Goal: Information Seeking & Learning: Find specific fact

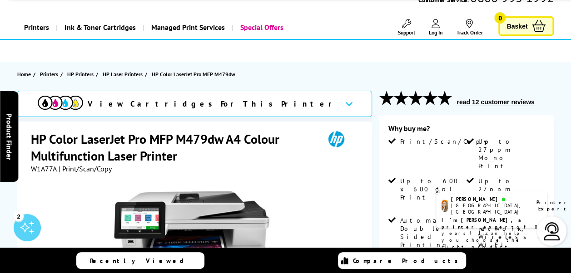
scroll to position [91, 0]
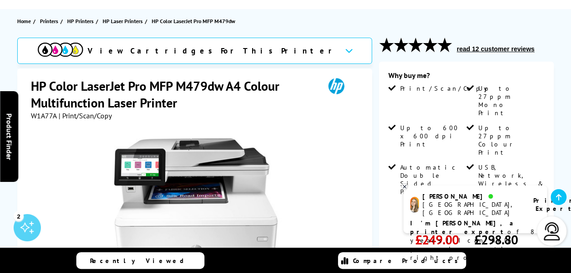
click at [40, 114] on span "W1A77A" at bounding box center [44, 115] width 26 height 9
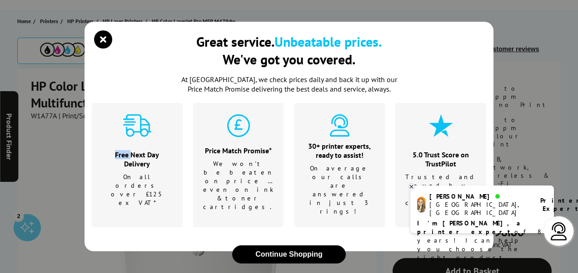
click at [40, 114] on div "Great service. Unbeatable prices. We've got you covered. At [GEOGRAPHIC_DATA], …" at bounding box center [289, 136] width 578 height 273
drag, startPoint x: 40, startPoint y: 114, endPoint x: 105, endPoint y: 45, distance: 95.4
click at [105, 43] on icon "close modal" at bounding box center [103, 39] width 18 height 18
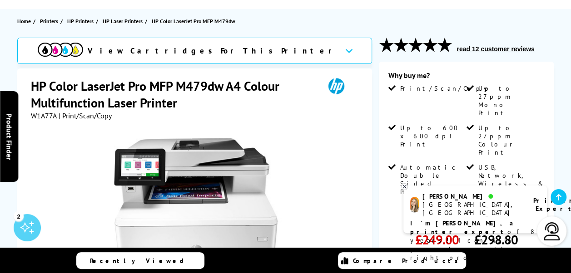
click at [47, 115] on span "W1A77A" at bounding box center [44, 115] width 26 height 9
copy span "W1A77A"
